Goal: Connect with others: Connect with others

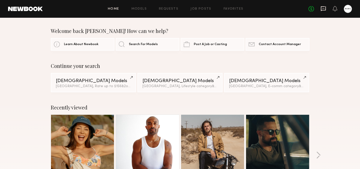
click at [325, 10] on icon at bounding box center [323, 8] width 5 height 5
